Goal: Consume media (video, audio): Consume media (video, audio)

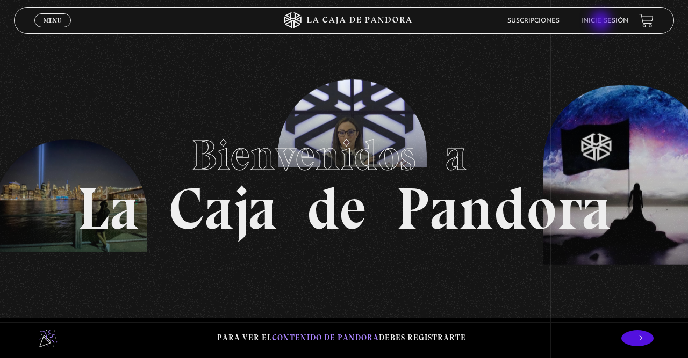
click at [602, 22] on link "Inicie sesión" at bounding box center [604, 21] width 47 height 6
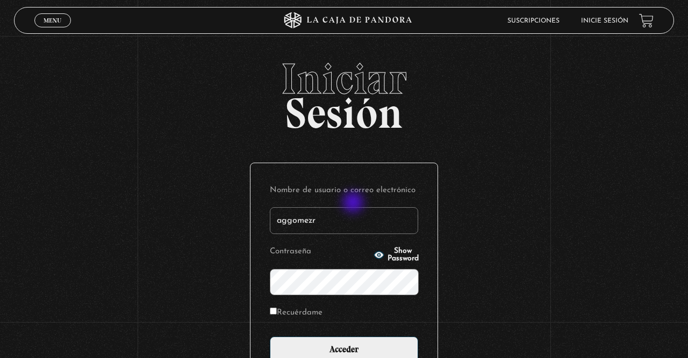
type input "aggomezr"
click at [270, 337] on input "Acceder" at bounding box center [344, 350] width 148 height 27
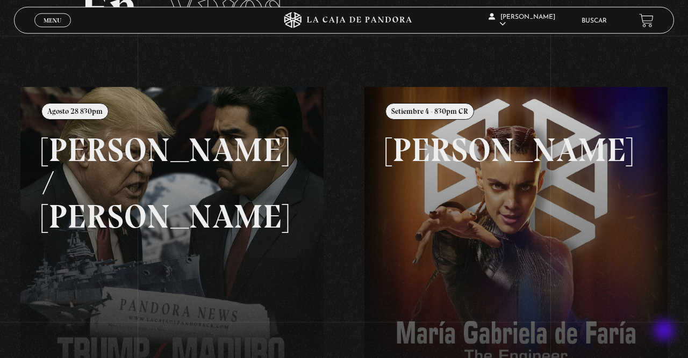
scroll to position [56, 0]
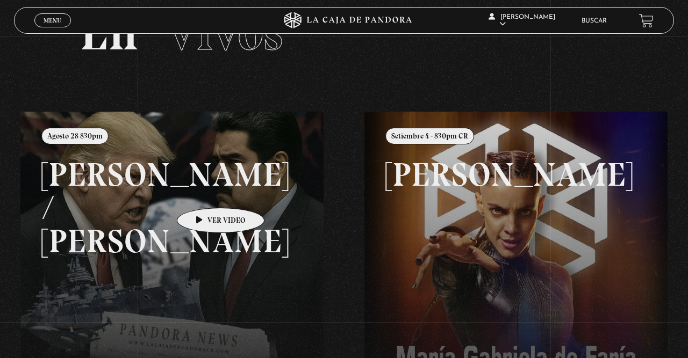
click at [204, 192] on link at bounding box center [364, 291] width 688 height 358
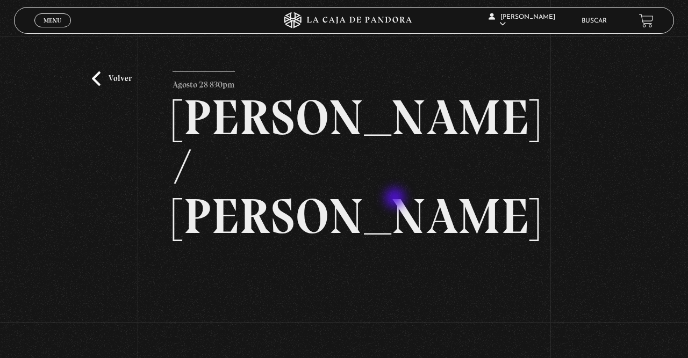
scroll to position [112, 0]
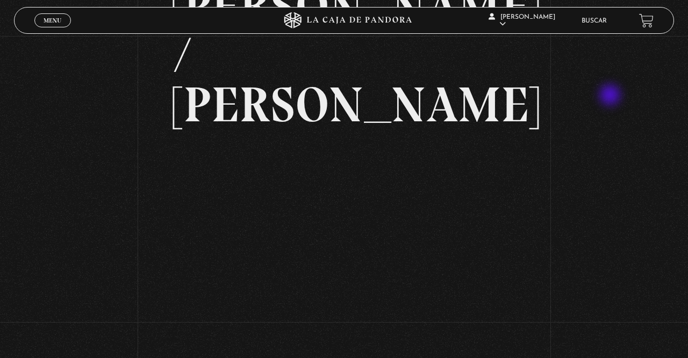
click at [611, 96] on div "Volver Agosto 28 830pm Trump / Maduro" at bounding box center [344, 142] width 688 height 436
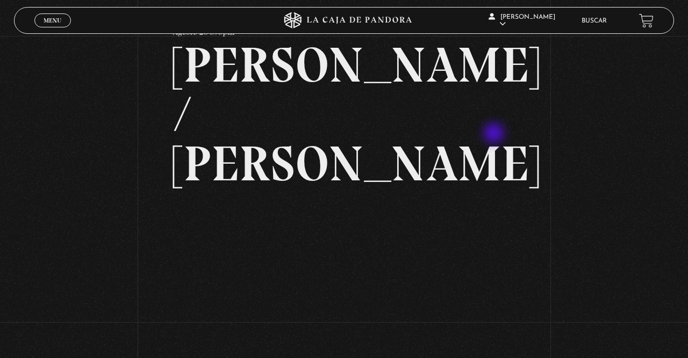
scroll to position [99, 0]
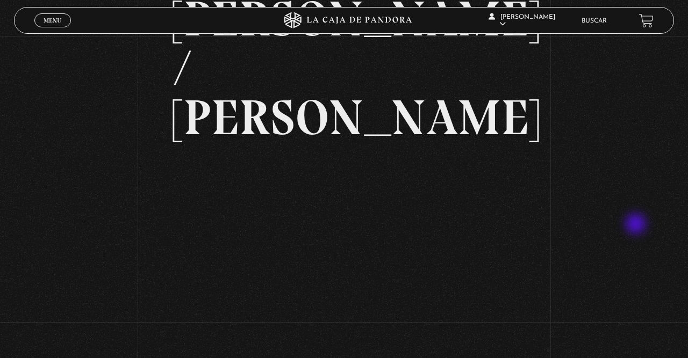
click at [637, 225] on div "Volver Agosto 28 830pm Trump / Maduro" at bounding box center [344, 155] width 688 height 436
click at [604, 210] on div "Volver Agosto 28 830pm Trump / Maduro" at bounding box center [344, 155] width 688 height 436
click at [588, 211] on div "Volver Agosto 28 830pm Trump / Maduro" at bounding box center [344, 155] width 688 height 436
click at [623, 101] on div "Volver Agosto 28 830pm Trump / Maduro" at bounding box center [344, 155] width 688 height 436
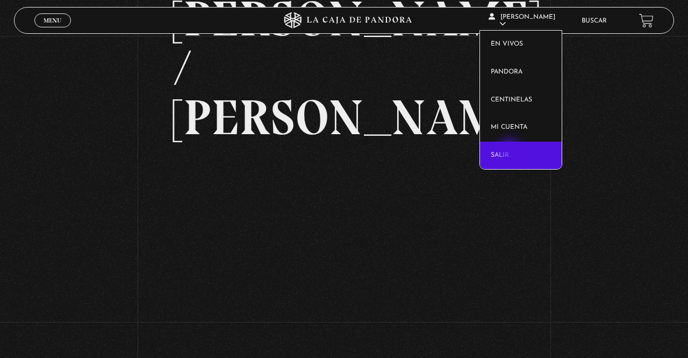
click at [510, 151] on link "Salir" at bounding box center [521, 156] width 82 height 28
